Goal: Navigation & Orientation: Find specific page/section

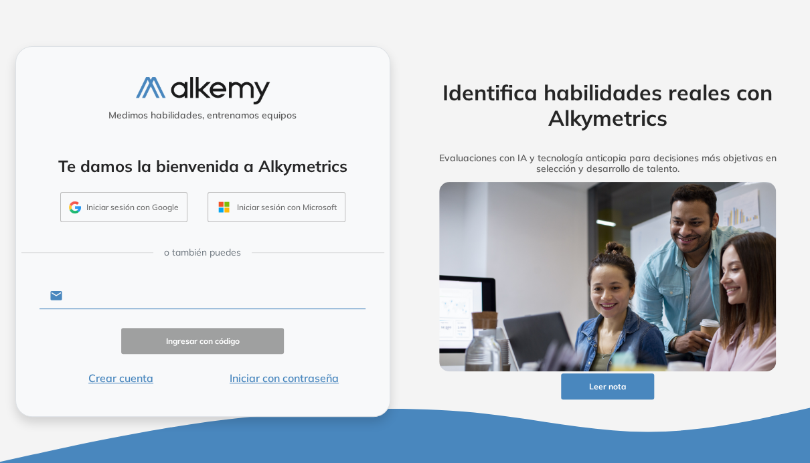
type input "**********"
click at [202, 341] on button "Ingresar con código" at bounding box center [202, 341] width 163 height 26
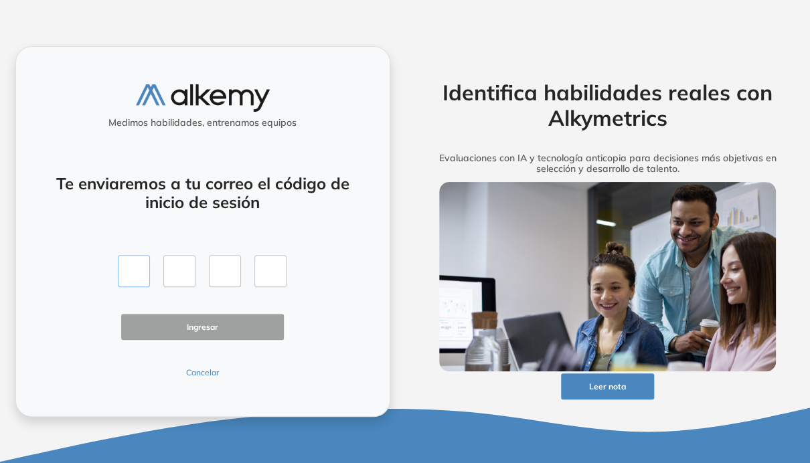
click at [127, 273] on input "text" at bounding box center [134, 271] width 32 height 32
type input "*"
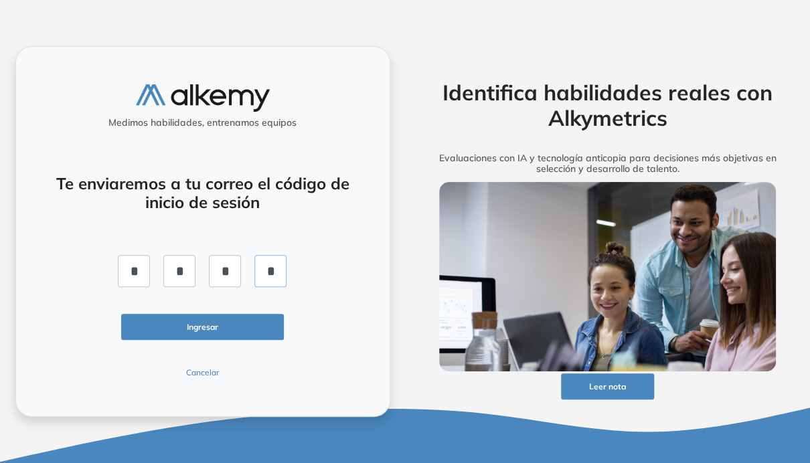
type input "*"
click at [156, 321] on button "Ingresar" at bounding box center [202, 327] width 163 height 26
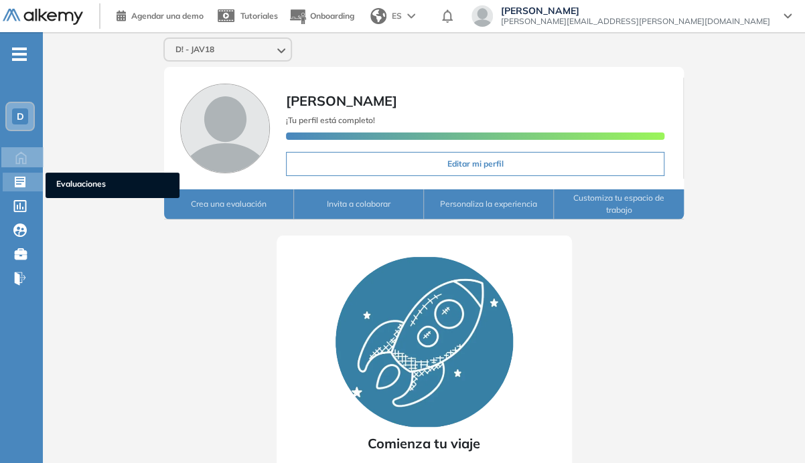
click at [17, 184] on icon at bounding box center [20, 182] width 11 height 11
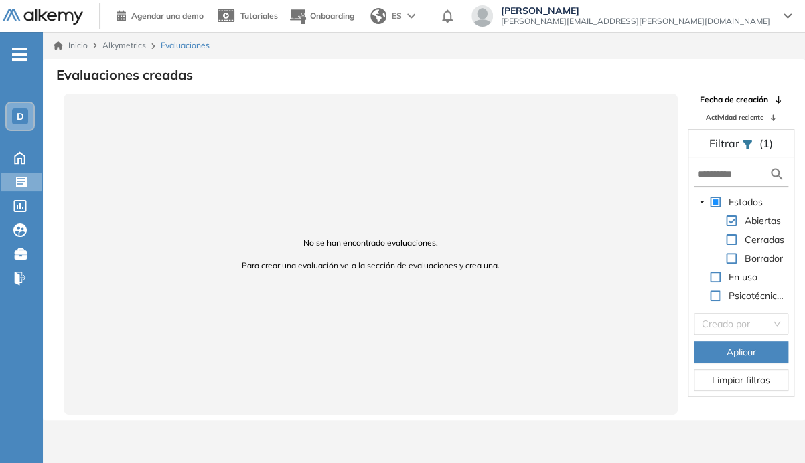
click at [111, 46] on span "Alkymetrics" at bounding box center [124, 45] width 44 height 10
click at [132, 43] on span "Alkymetrics" at bounding box center [124, 45] width 44 height 10
click at [84, 43] on link "Inicio" at bounding box center [71, 46] width 34 height 12
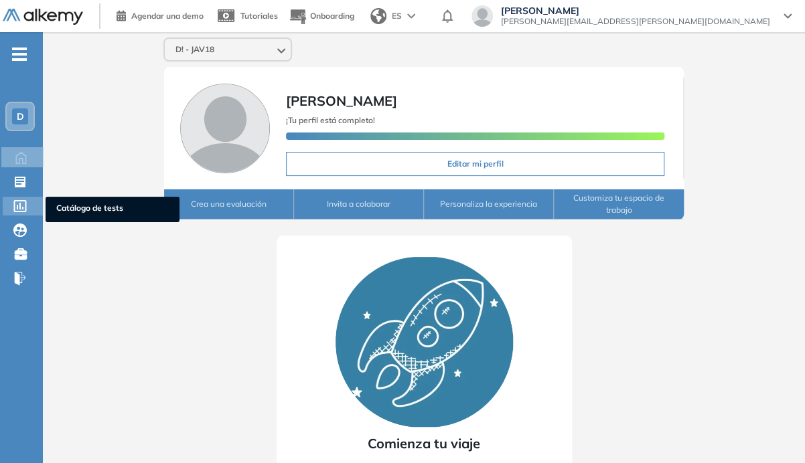
click at [17, 204] on icon at bounding box center [19, 206] width 13 height 12
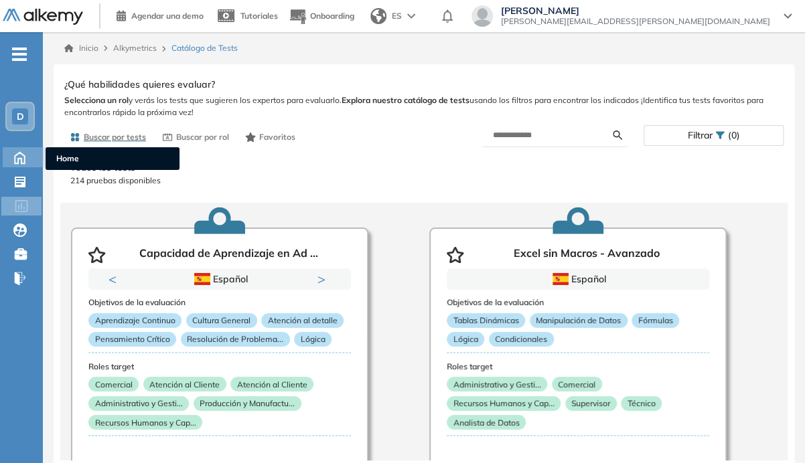
click at [20, 155] on icon at bounding box center [19, 157] width 23 height 16
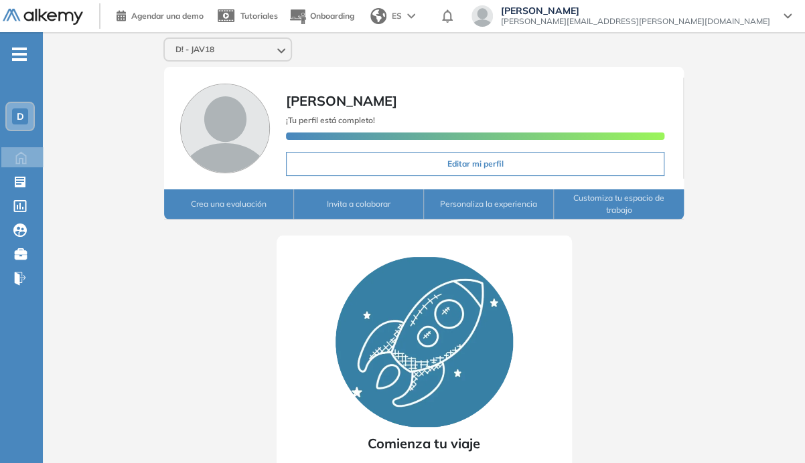
click at [277, 53] on icon at bounding box center [281, 50] width 8 height 5
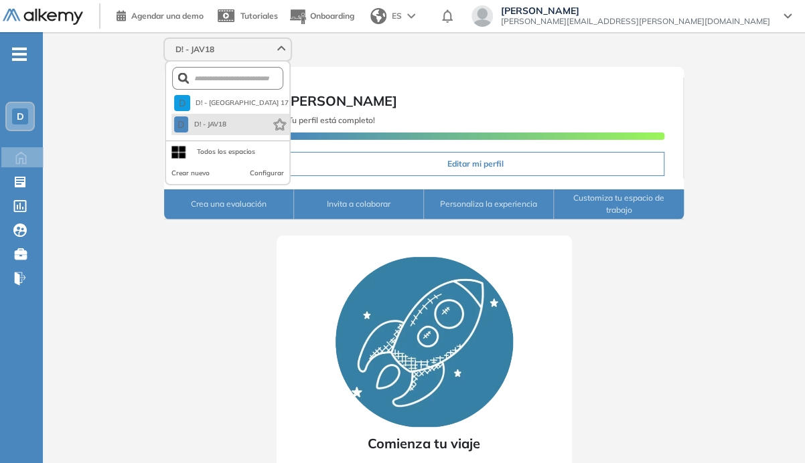
click at [234, 121] on li "D D! - JAV18" at bounding box center [230, 124] width 118 height 21
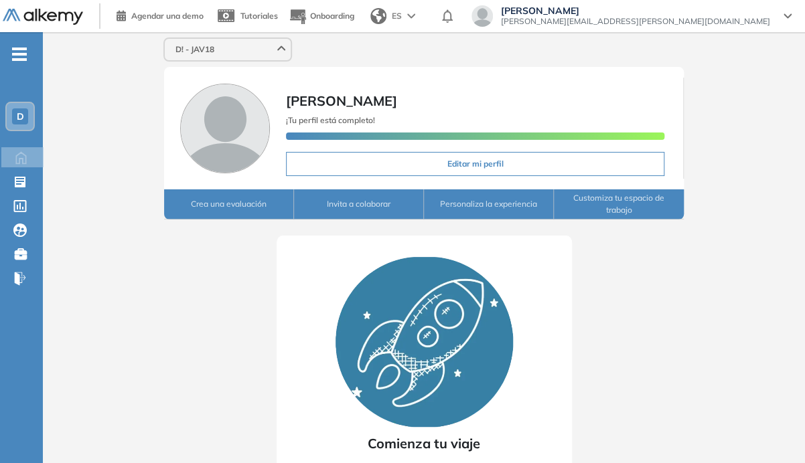
click at [482, 75] on div "[PERSON_NAME] ¡Tu perfil está completo! Editar mi perfil" at bounding box center [424, 128] width 520 height 123
